Goal: Communication & Community: Answer question/provide support

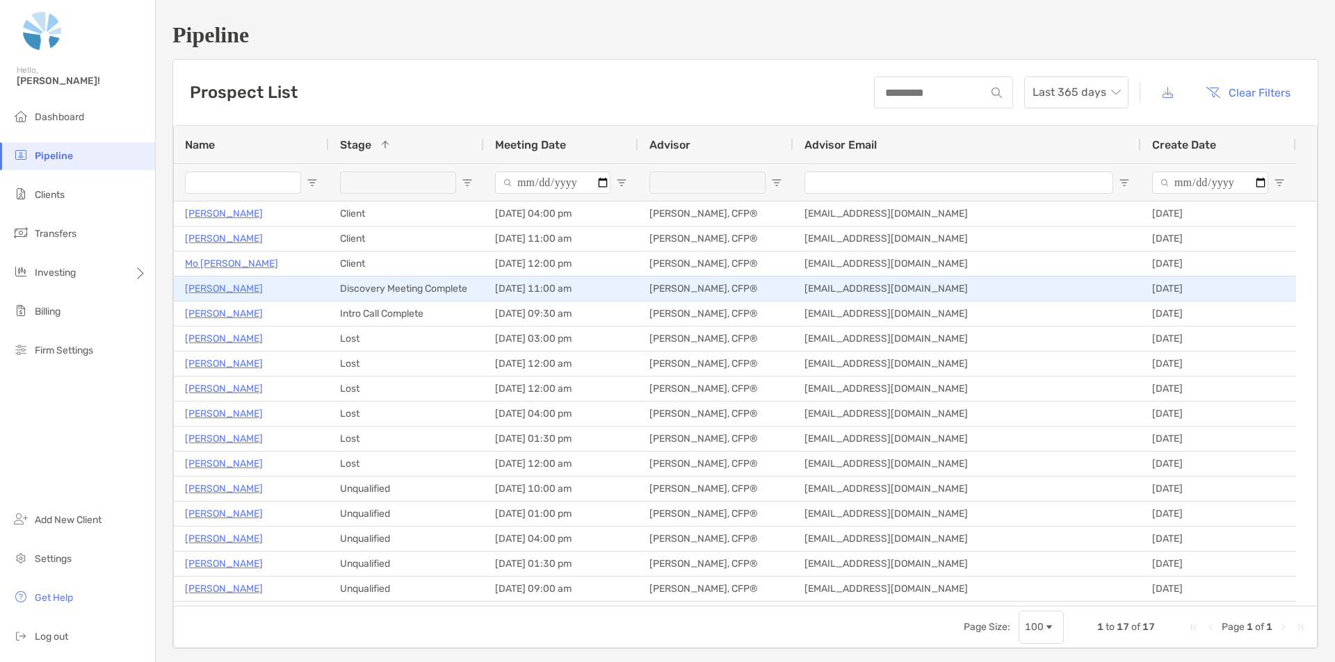
click at [213, 288] on p "Brenda Currier" at bounding box center [224, 288] width 78 height 17
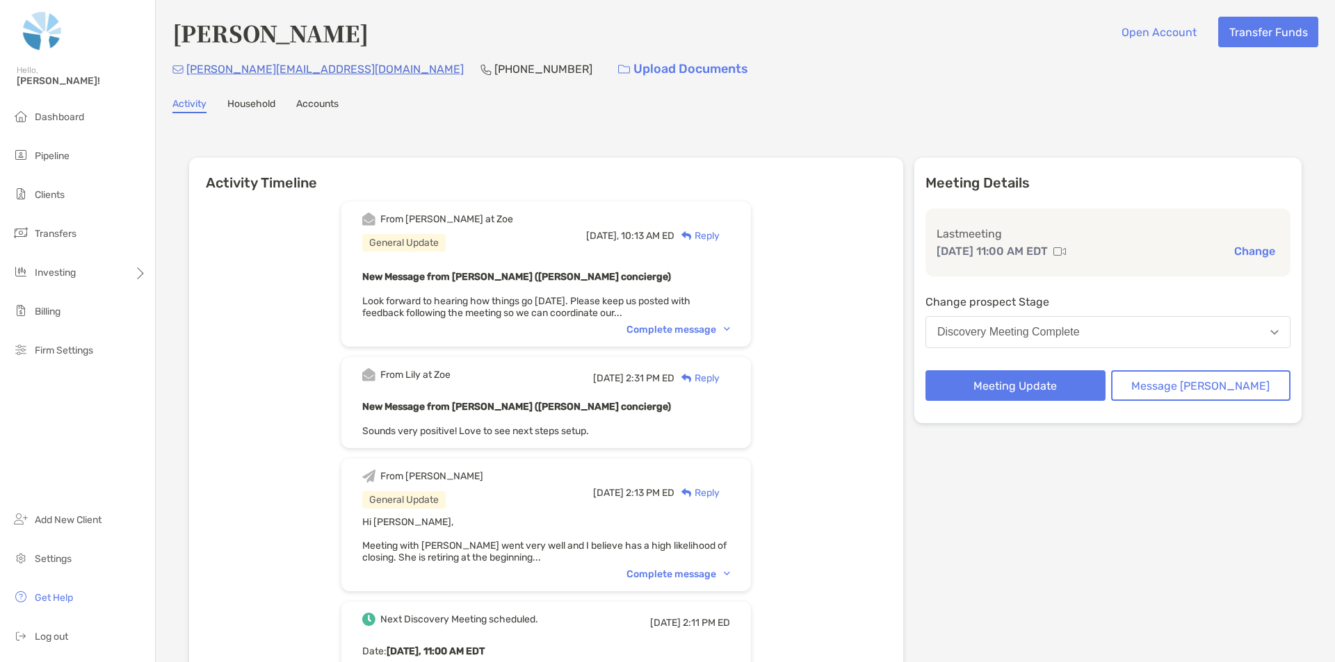
click at [719, 234] on div "Reply" at bounding box center [696, 236] width 45 height 15
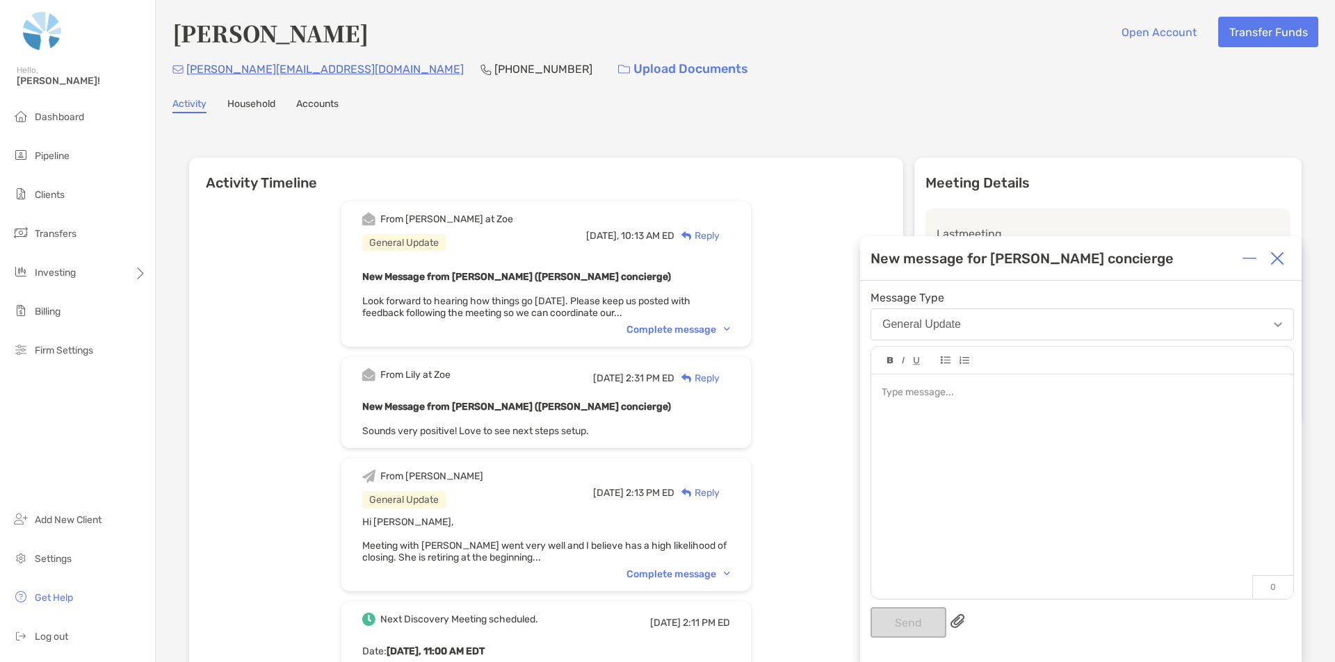
click at [970, 391] on div at bounding box center [1081, 393] width 400 height 15
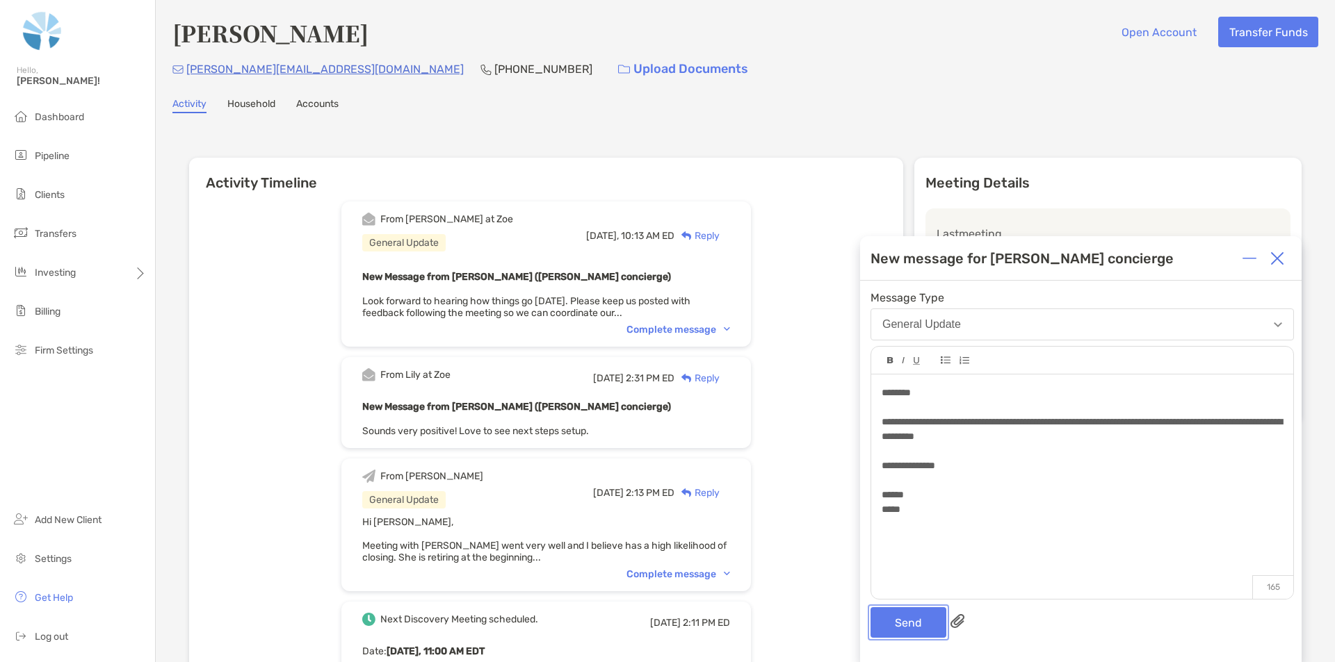
click at [906, 624] on button "Send" at bounding box center [908, 622] width 76 height 31
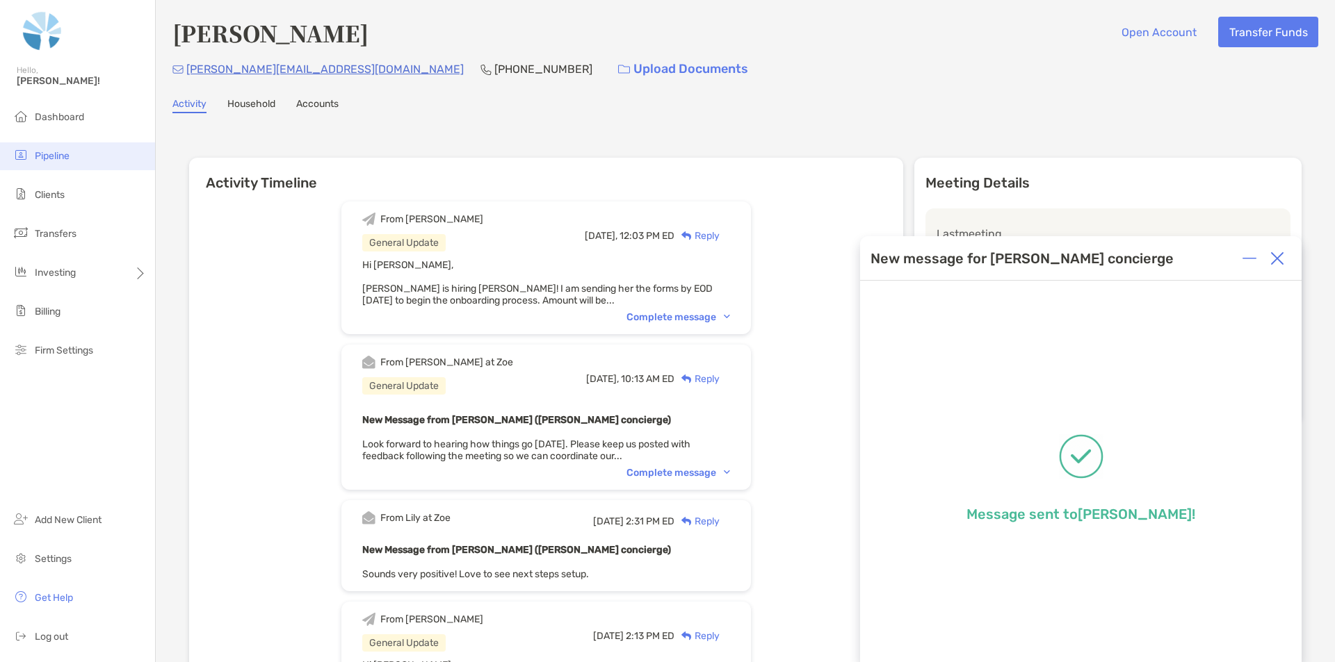
click at [56, 159] on span "Pipeline" at bounding box center [52, 156] width 35 height 12
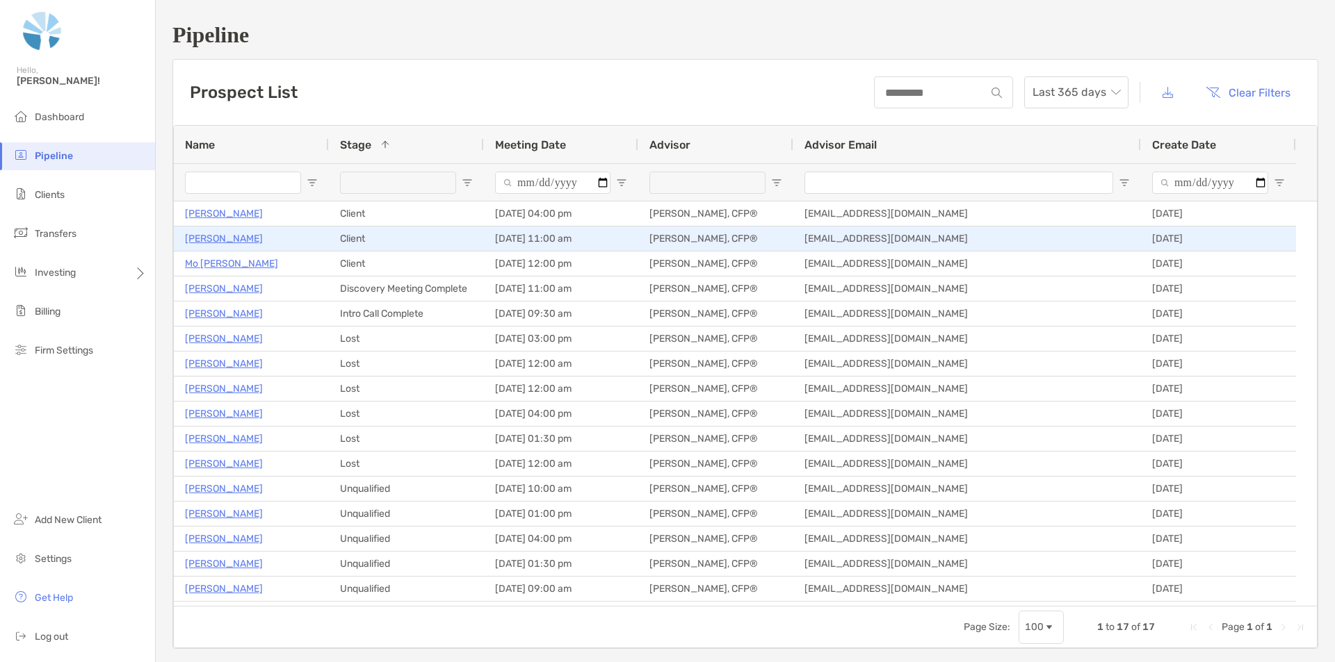
click at [210, 238] on p "[PERSON_NAME]" at bounding box center [224, 238] width 78 height 17
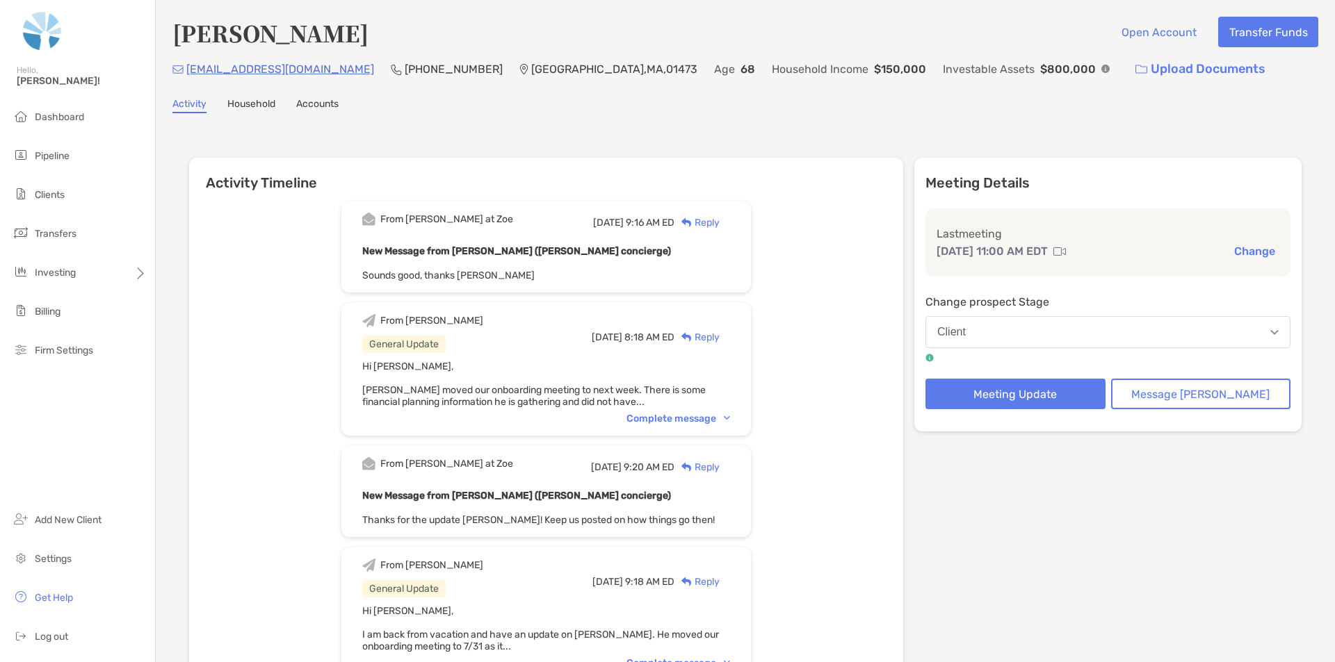
click at [719, 223] on div "Reply" at bounding box center [696, 222] width 45 height 15
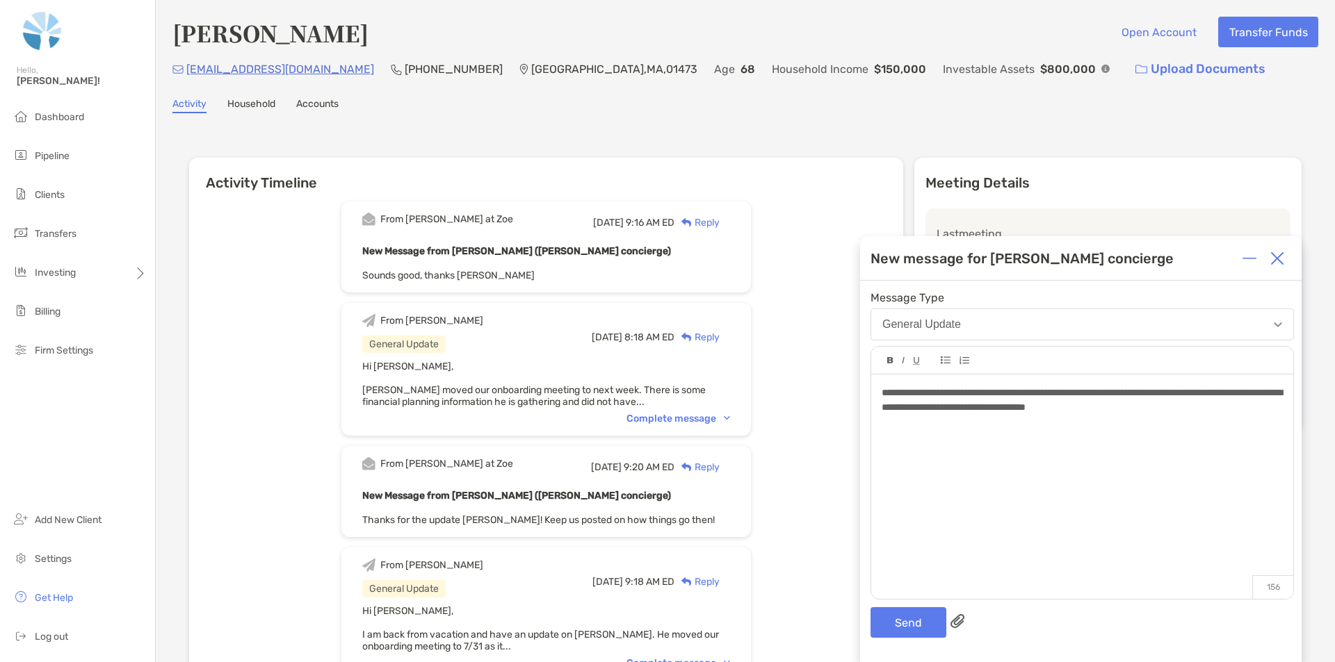
click at [1275, 258] on img at bounding box center [1277, 259] width 14 height 14
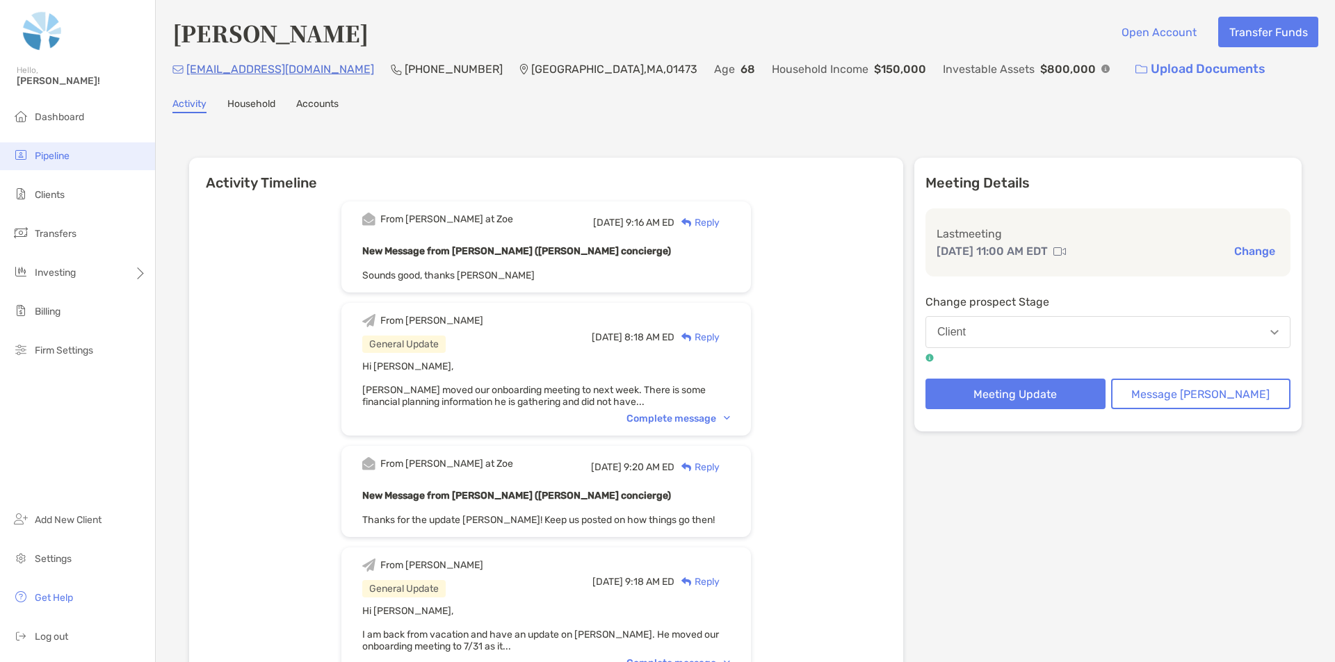
click at [38, 166] on li "Pipeline" at bounding box center [77, 156] width 155 height 28
